Goal: Information Seeking & Learning: Learn about a topic

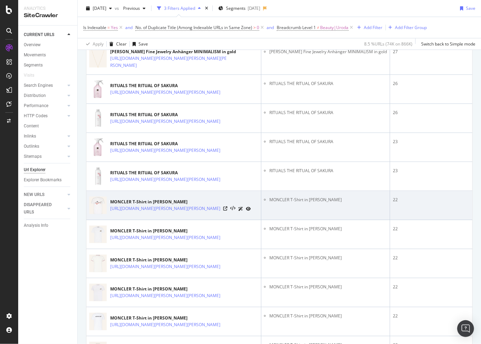
scroll to position [978, 0]
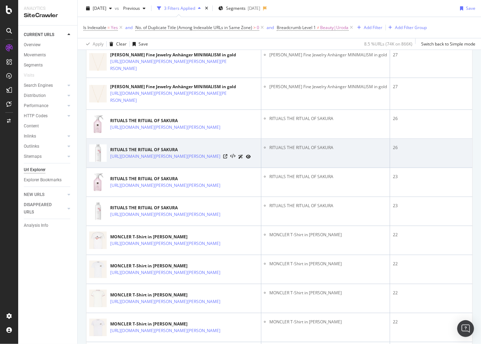
click at [229, 159] on div "[URL][DOMAIN_NAME][PERSON_NAME][PERSON_NAME]" at bounding box center [180, 156] width 140 height 7
click at [227, 158] on icon at bounding box center [225, 156] width 4 height 4
